Goal: Task Accomplishment & Management: Manage account settings

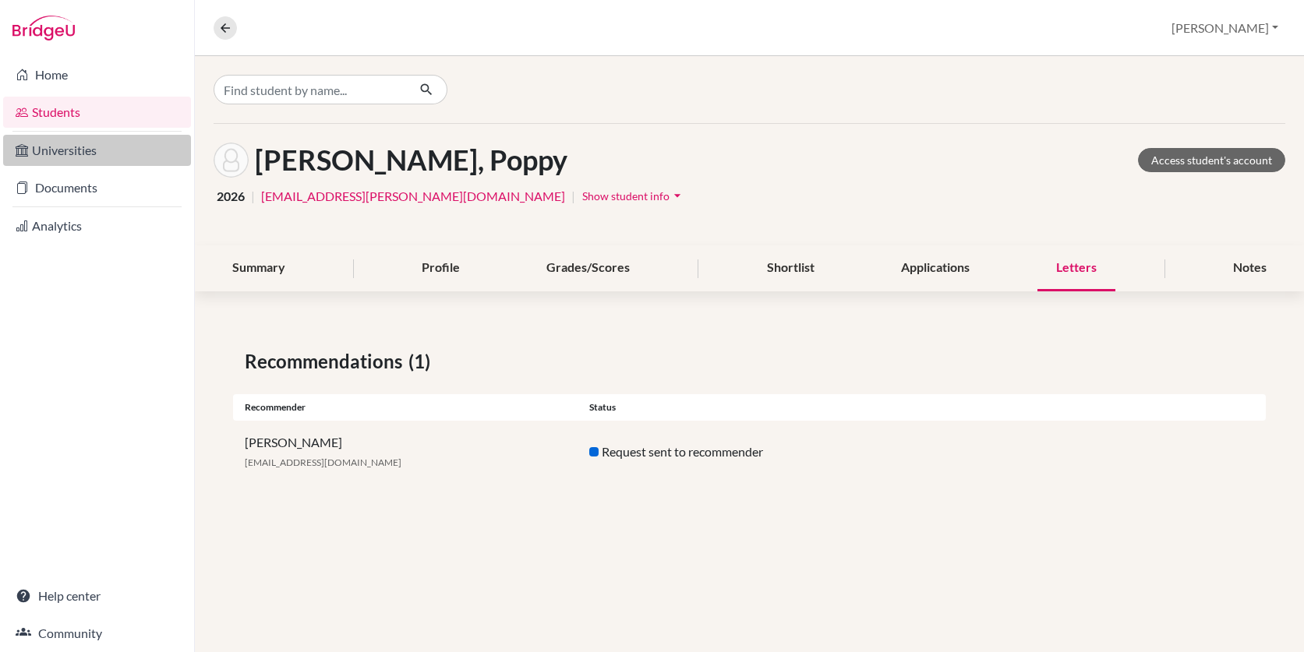
click at [97, 147] on link "Universities" at bounding box center [97, 150] width 188 height 31
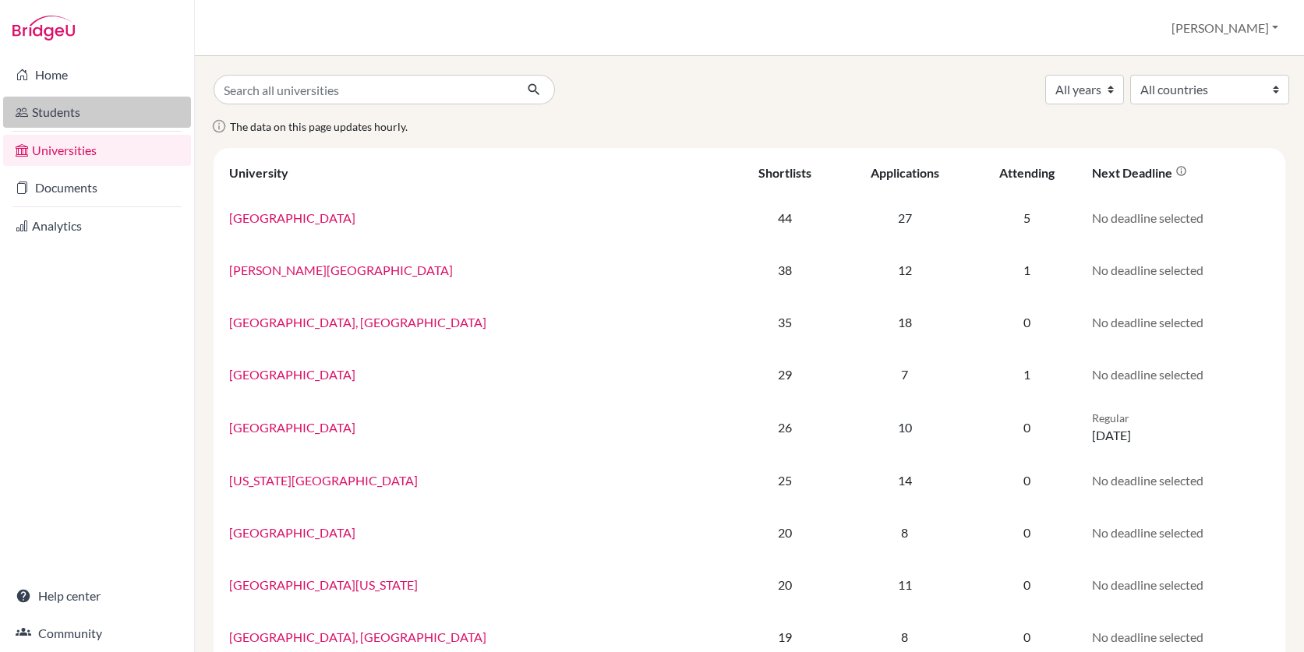
click at [55, 115] on link "Students" at bounding box center [97, 112] width 188 height 31
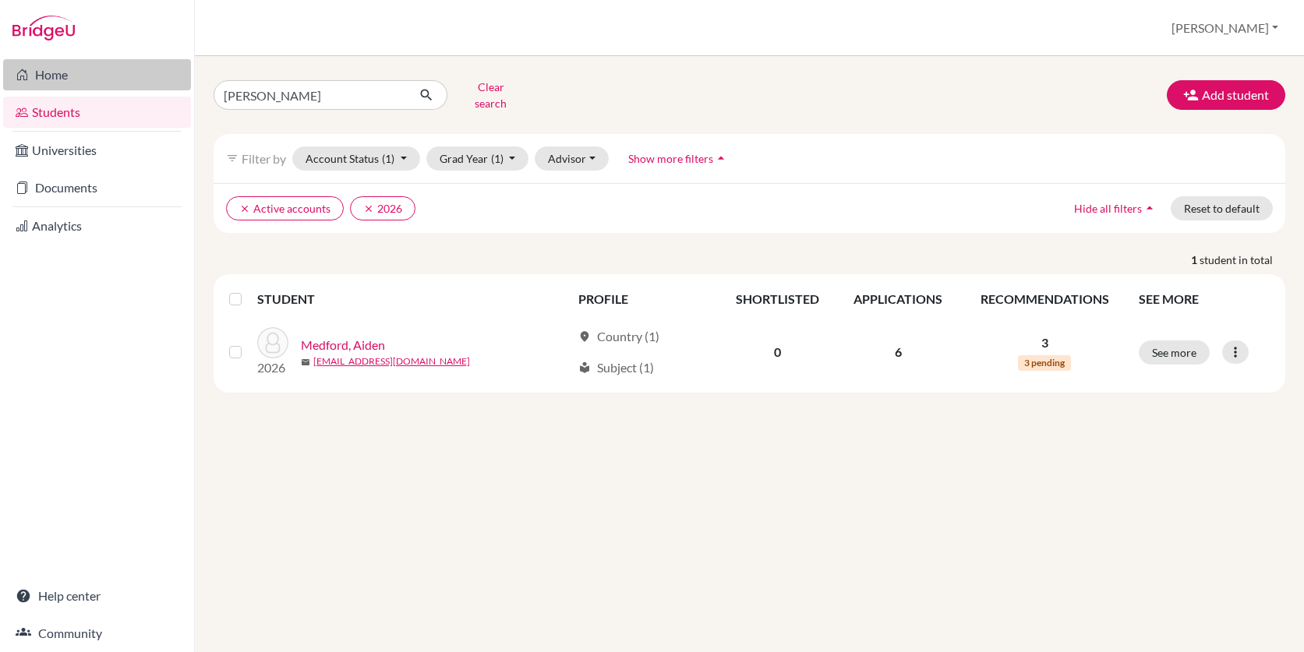
click at [83, 69] on link "Home" at bounding box center [97, 74] width 188 height 31
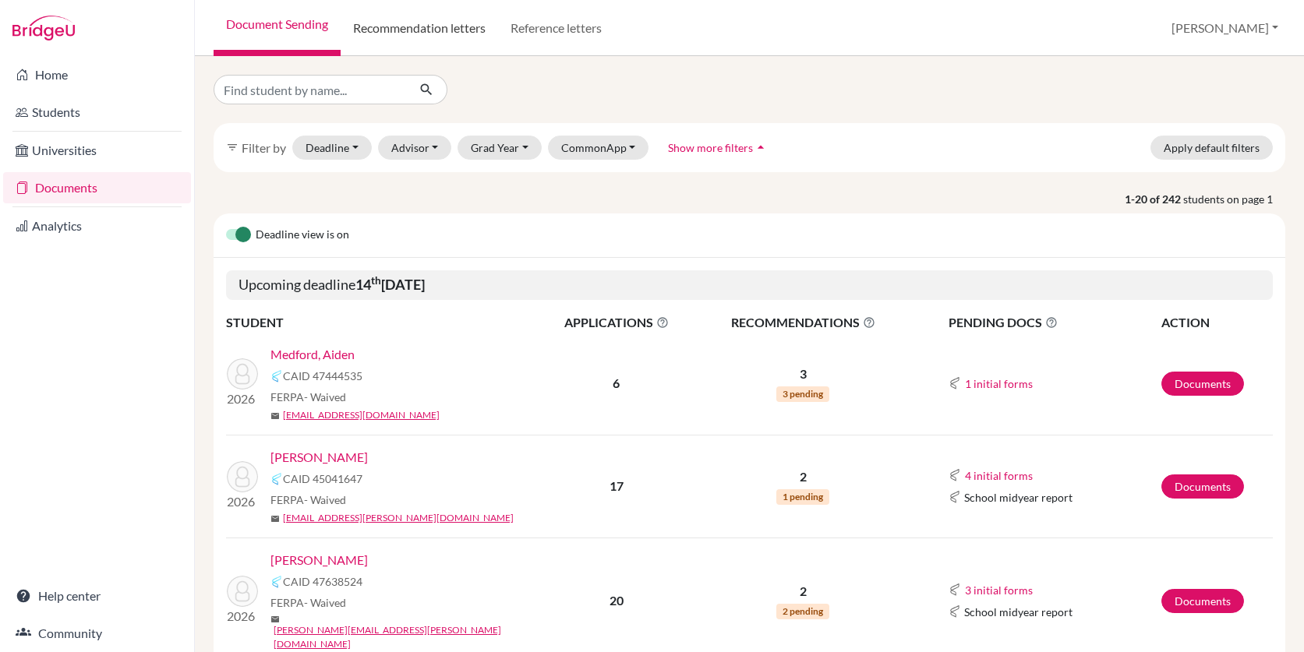
click at [437, 22] on link "Recommendation letters" at bounding box center [419, 28] width 157 height 56
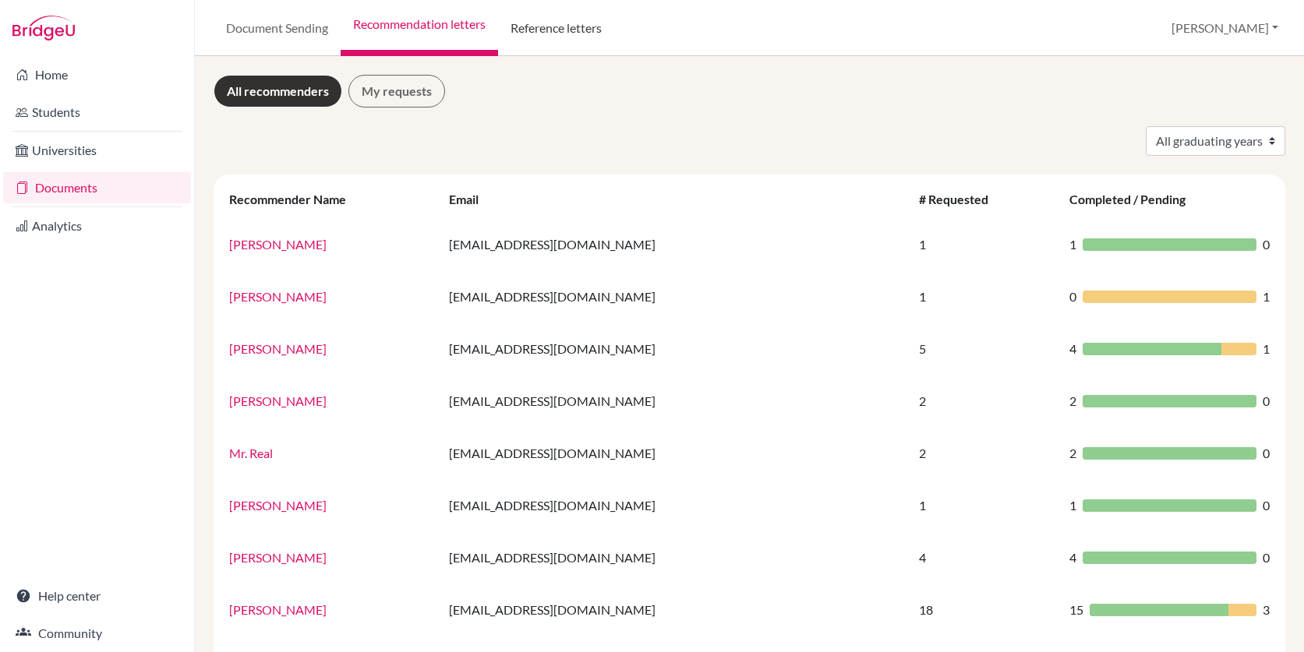
click at [553, 23] on link "Reference letters" at bounding box center [556, 28] width 116 height 56
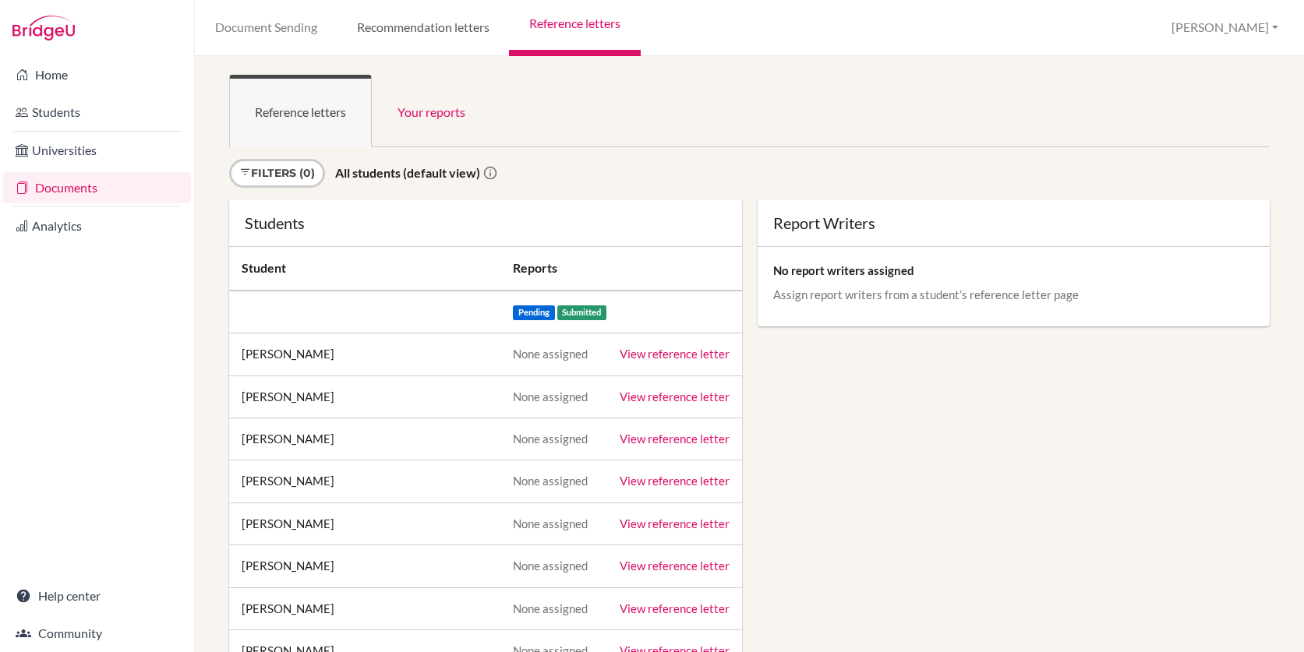
click at [408, 37] on link "Recommendation letters" at bounding box center [423, 28] width 172 height 56
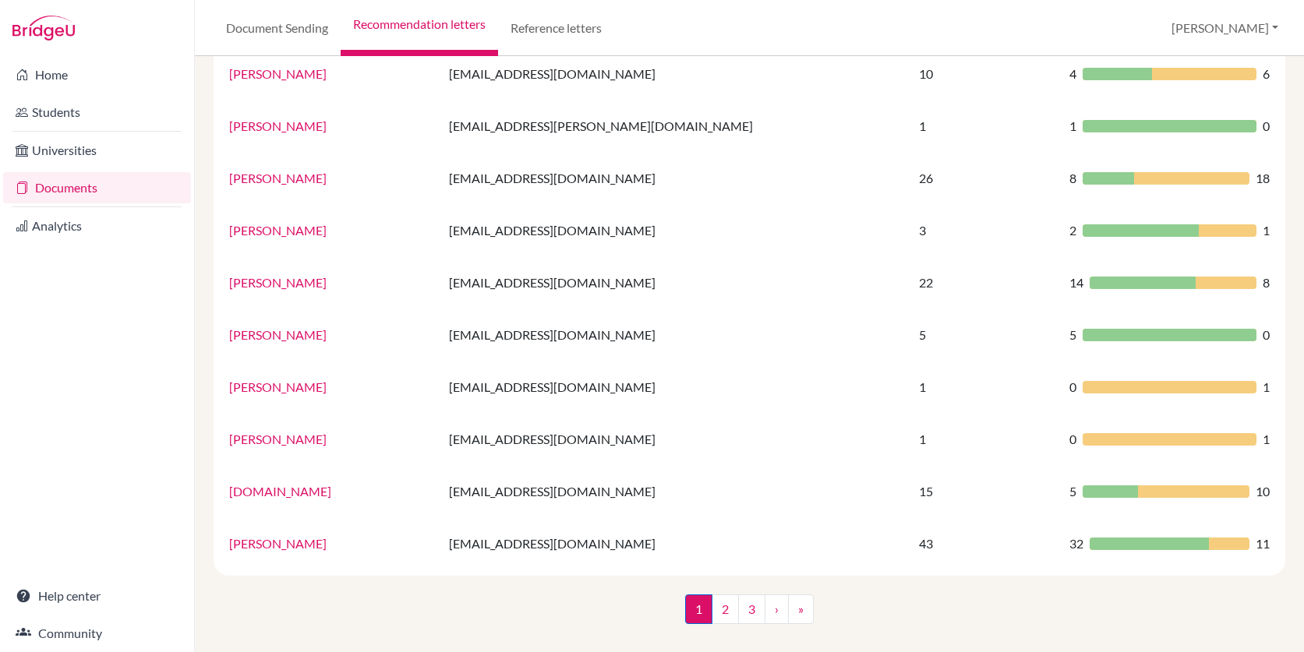
scroll to position [957, 0]
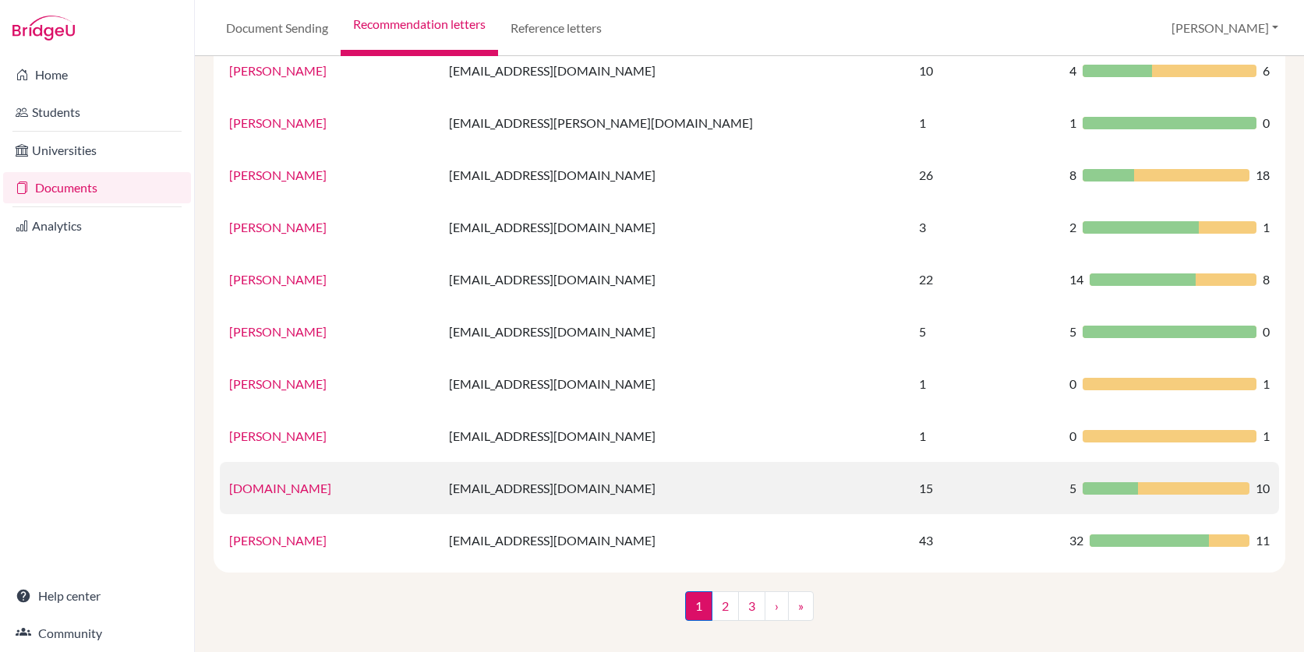
click at [259, 492] on link "Mr.Rogers" at bounding box center [280, 488] width 102 height 15
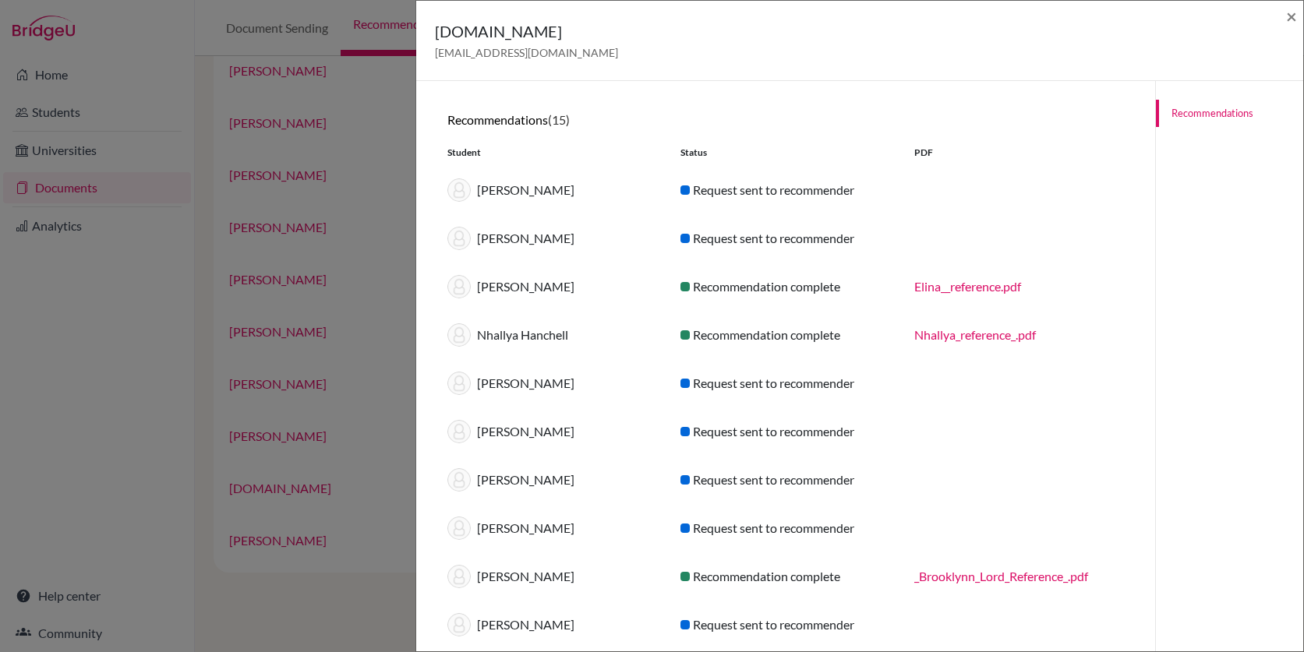
click at [127, 430] on div "Mr.Rogers krogers@lcis.bs × Recommendations (15) Student Status PDF Sophia Bria…" at bounding box center [652, 326] width 1304 height 652
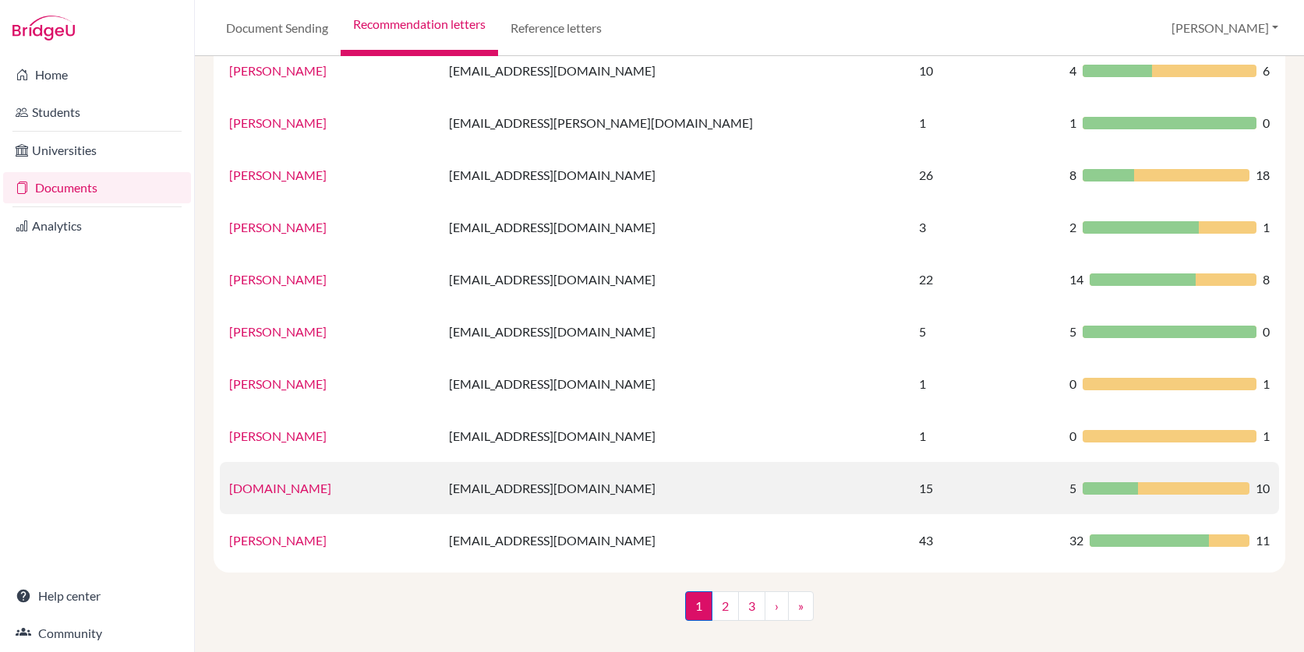
click at [263, 493] on link "Mr.Rogers" at bounding box center [280, 488] width 102 height 15
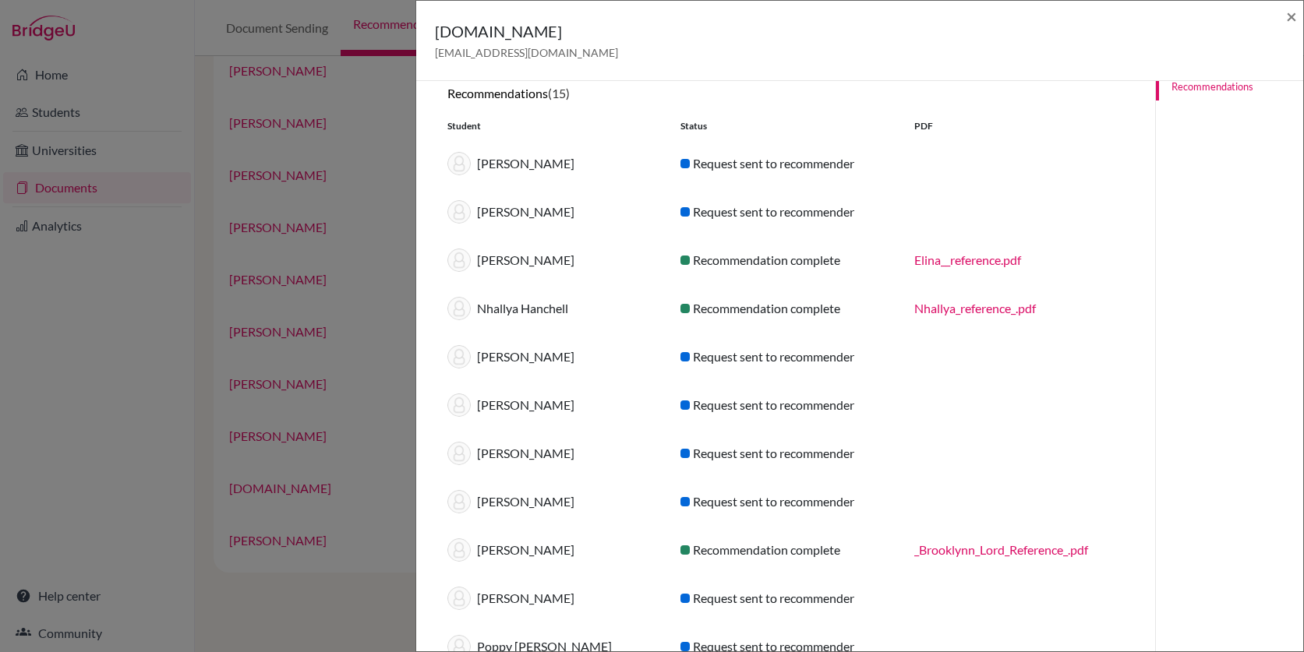
scroll to position [0, 0]
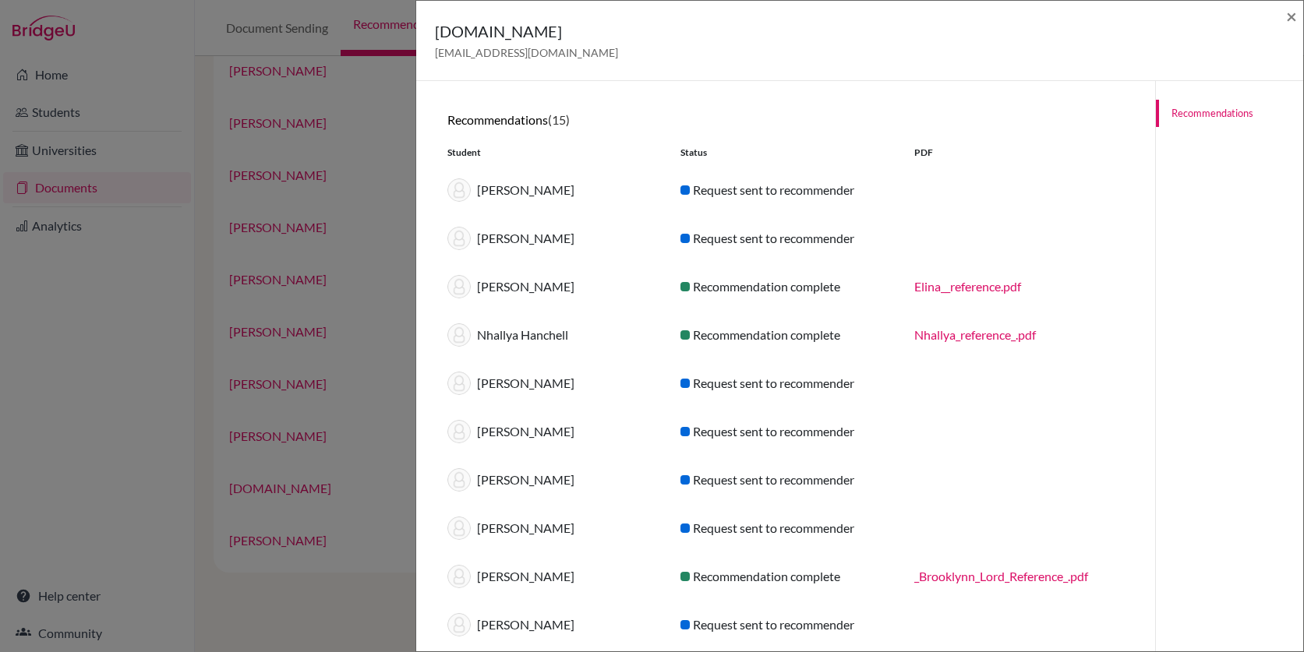
click at [498, 189] on div "[PERSON_NAME]" at bounding box center [552, 190] width 233 height 23
click at [131, 372] on div "Mr.Rogers krogers@lcis.bs × Recommendations (15) Student Status PDF Sophia Bria…" at bounding box center [652, 326] width 1304 height 652
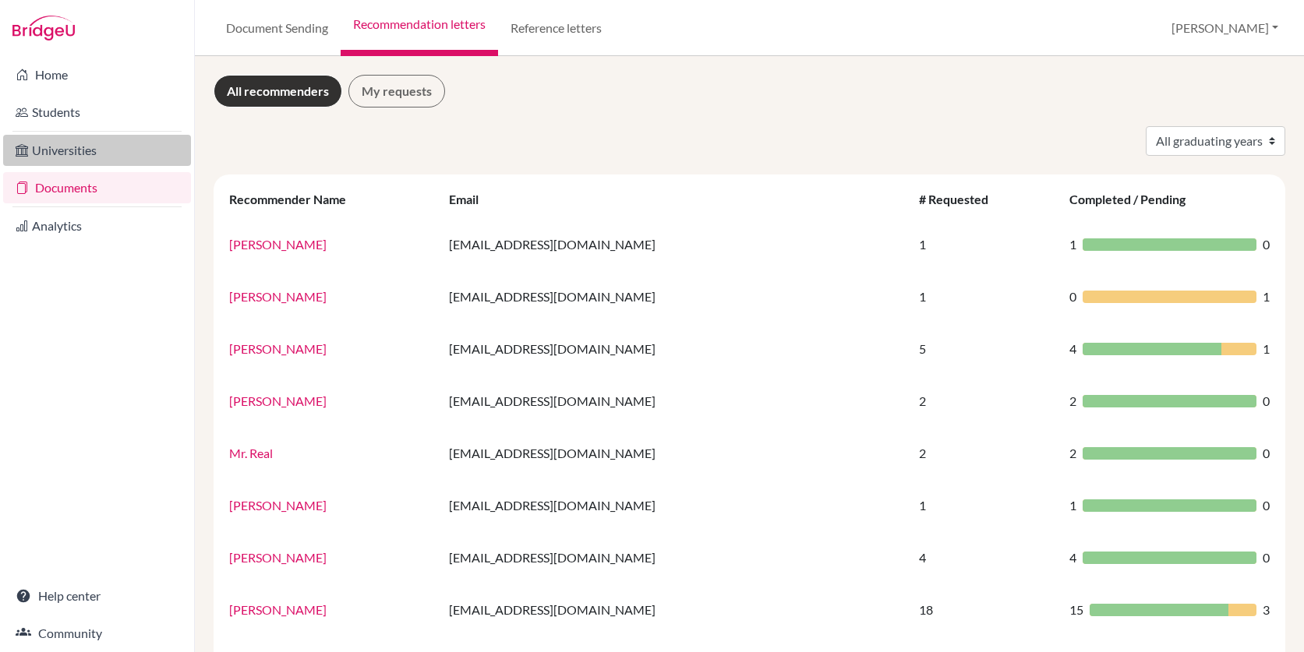
click at [129, 150] on link "Universities" at bounding box center [97, 150] width 188 height 31
